Goal: Task Accomplishment & Management: Manage account settings

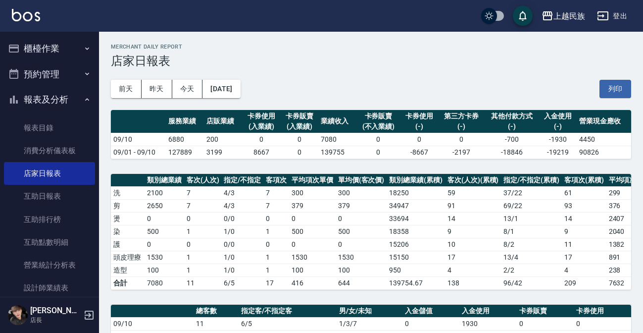
scroll to position [225, 0]
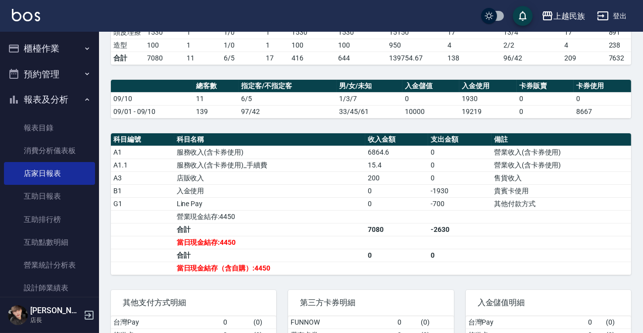
click at [60, 104] on button "報表及分析" at bounding box center [49, 100] width 91 height 26
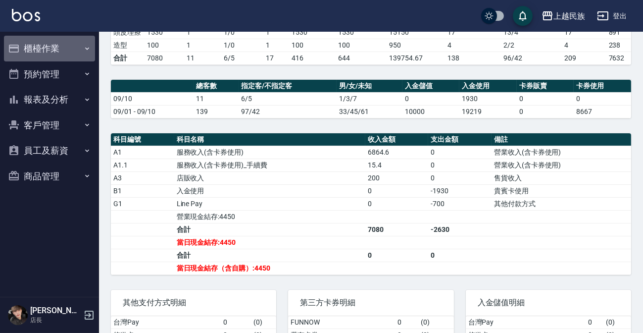
click at [69, 55] on button "櫃檯作業" at bounding box center [49, 49] width 91 height 26
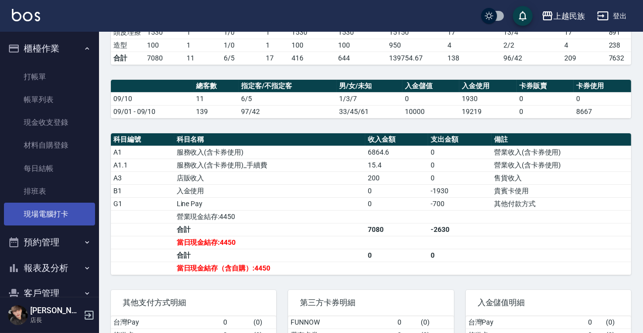
click at [70, 217] on link "現場電腦打卡" at bounding box center [49, 214] width 91 height 23
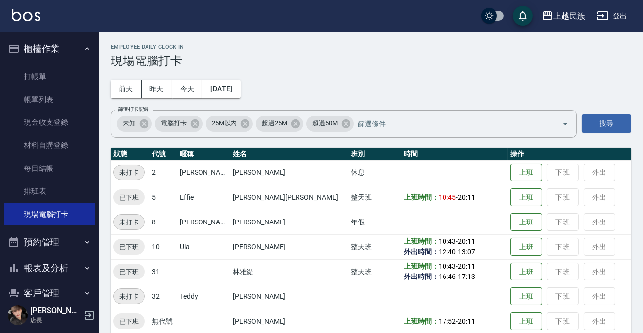
scroll to position [72, 0]
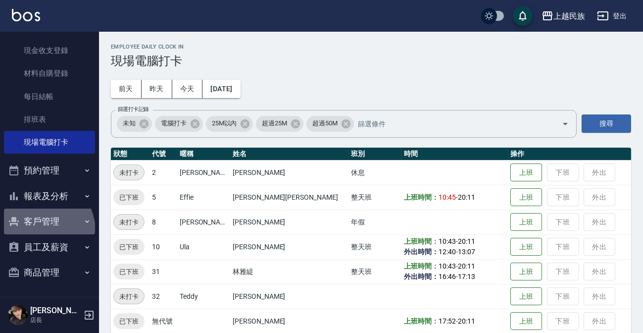
click at [40, 231] on button "客戶管理" at bounding box center [49, 221] width 91 height 26
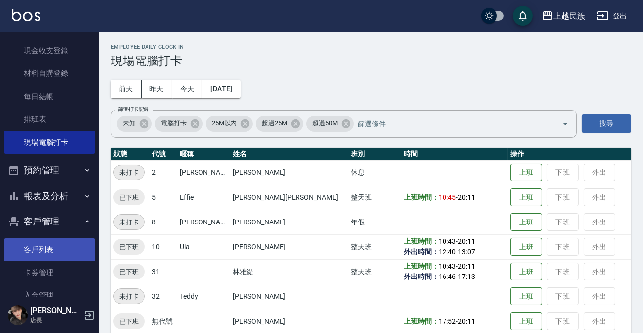
scroll to position [149, 0]
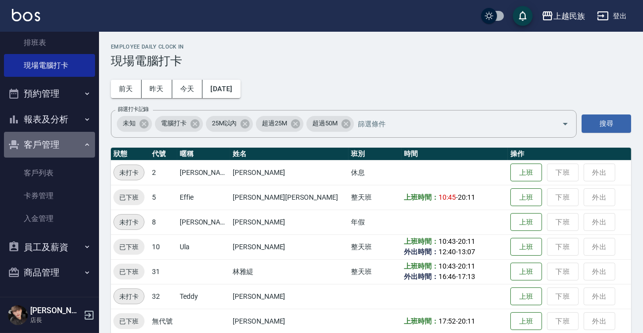
click at [52, 146] on button "客戶管理" at bounding box center [49, 145] width 91 height 26
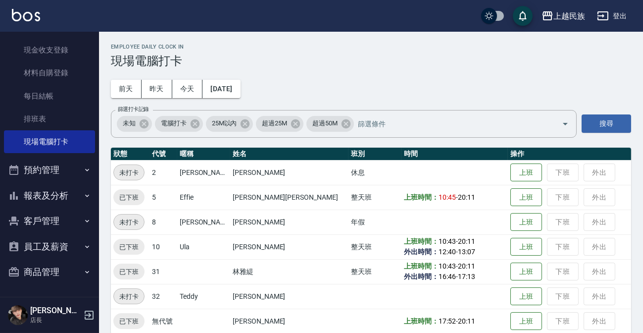
scroll to position [72, 0]
click at [55, 198] on button "報表及分析" at bounding box center [49, 196] width 91 height 26
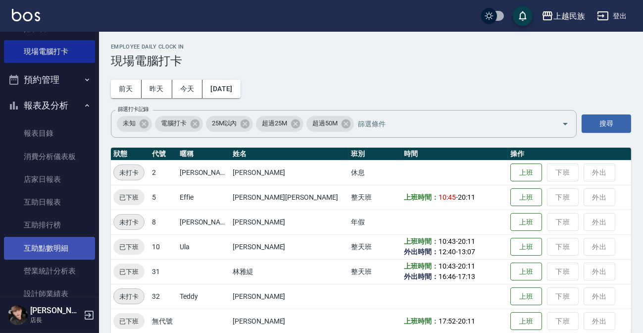
scroll to position [253, 0]
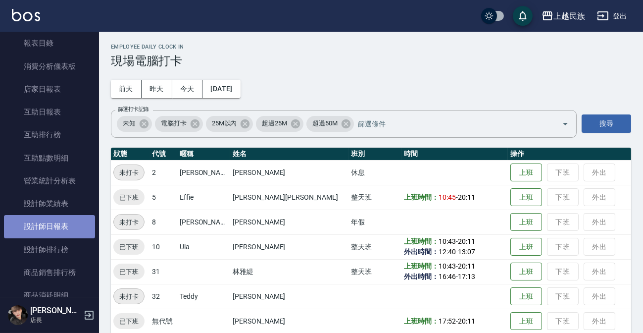
click at [54, 232] on link "設計師日報表" at bounding box center [49, 226] width 91 height 23
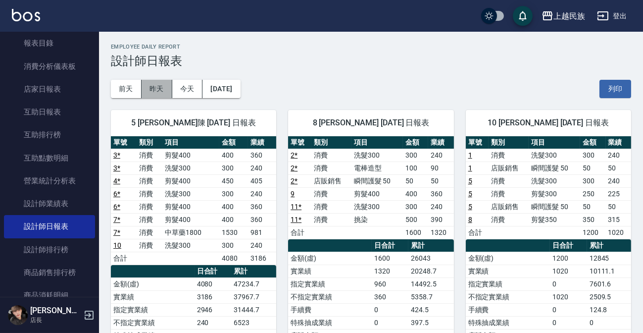
click at [164, 86] on button "昨天" at bounding box center [157, 89] width 31 height 18
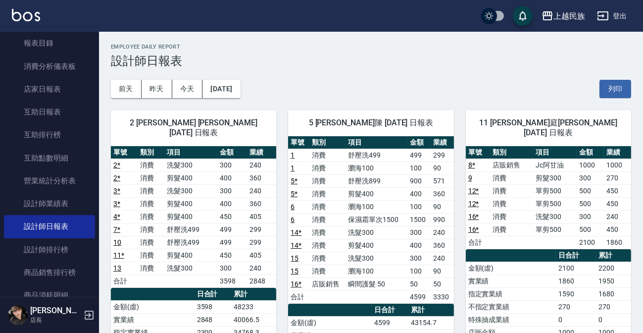
click at [616, 22] on button "登出" at bounding box center [612, 16] width 38 height 18
